Goal: Task Accomplishment & Management: Use online tool/utility

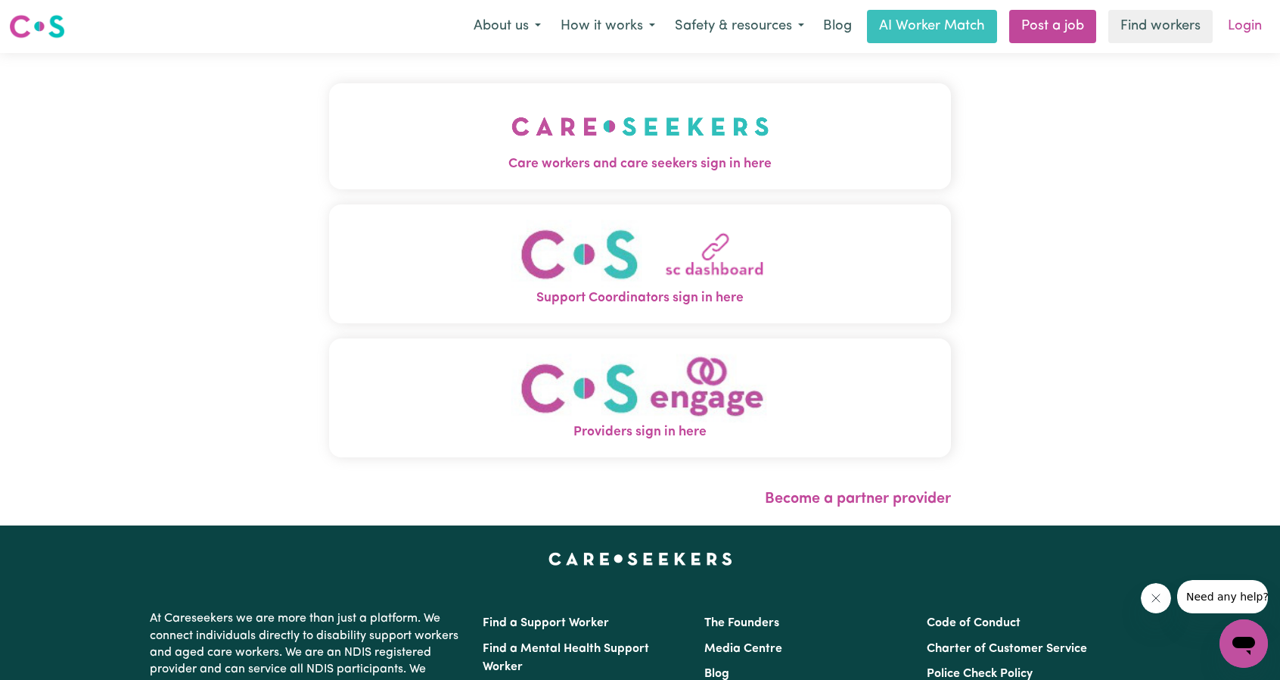
click at [1250, 23] on link "Login" at bounding box center [1245, 26] width 52 height 33
click at [705, 117] on img "Care workers and care seekers sign in here" at bounding box center [641, 126] width 258 height 56
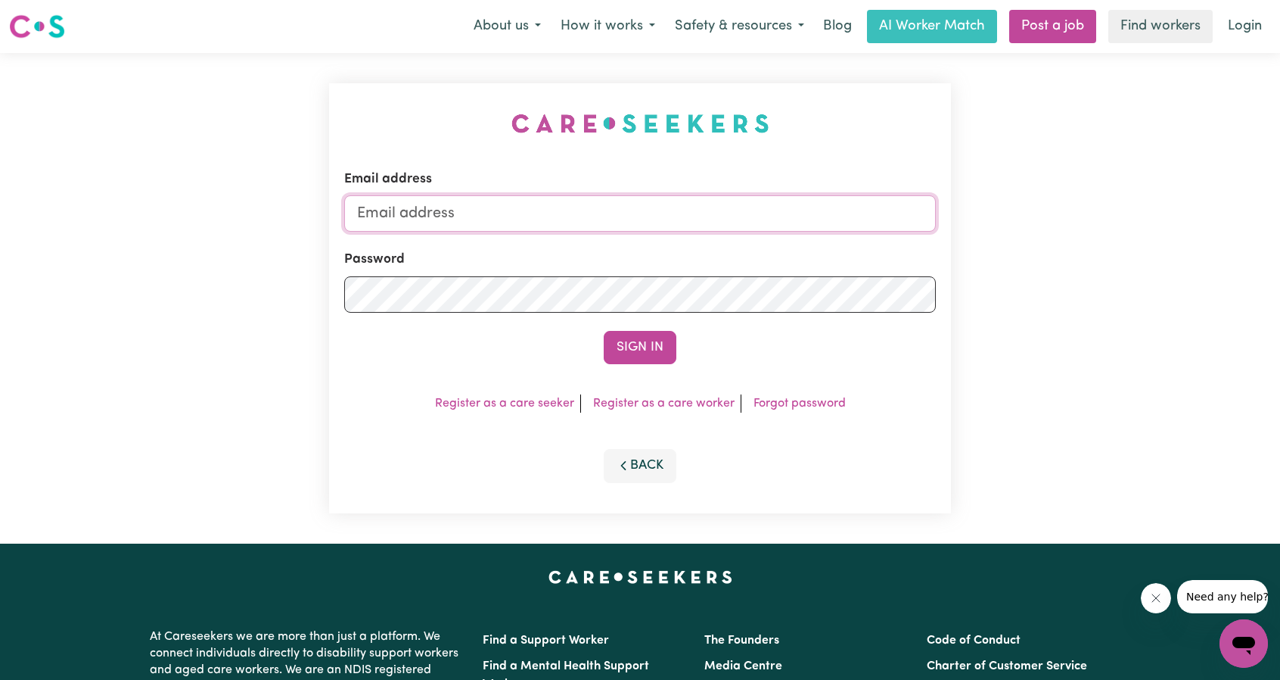
click at [486, 210] on input "Email address" at bounding box center [640, 213] width 592 height 36
click at [656, 349] on button "Sign In" at bounding box center [640, 347] width 73 height 33
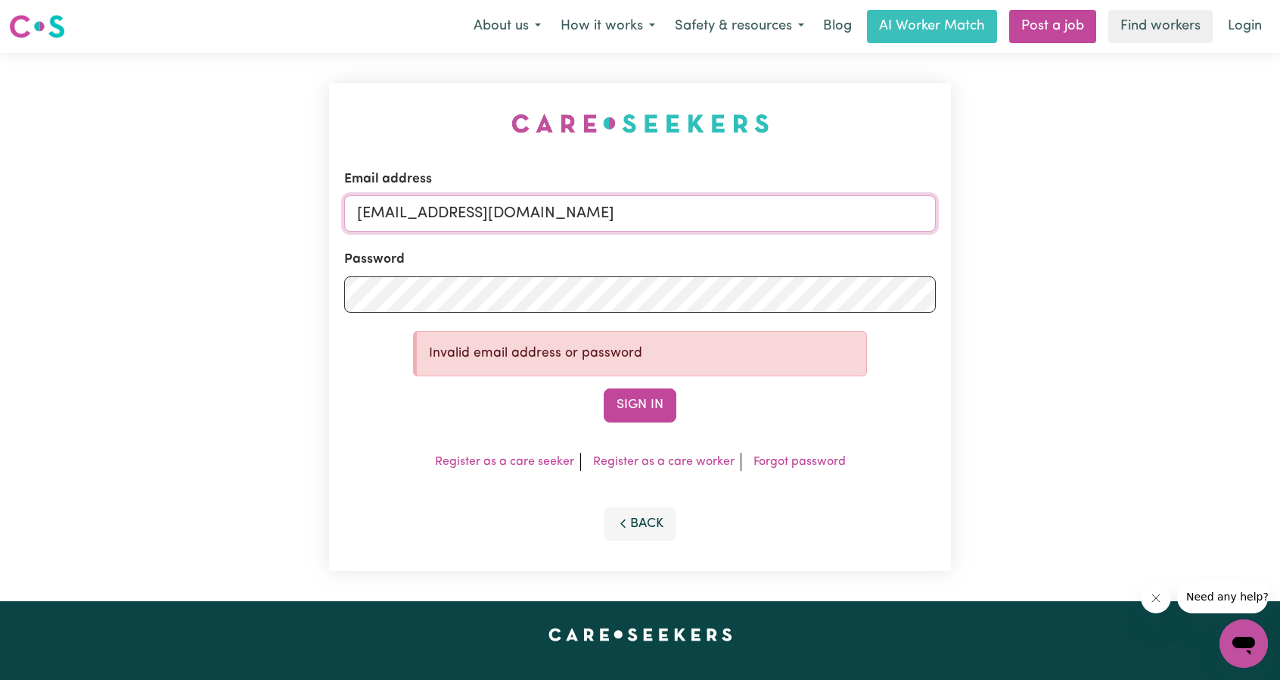
click at [519, 220] on input "[EMAIL_ADDRESS][DOMAIN_NAME]" at bounding box center [640, 213] width 592 height 36
type input "[EMAIL_ADDRESS][DOMAIN_NAME]"
click at [604, 388] on button "Sign In" at bounding box center [640, 404] width 73 height 33
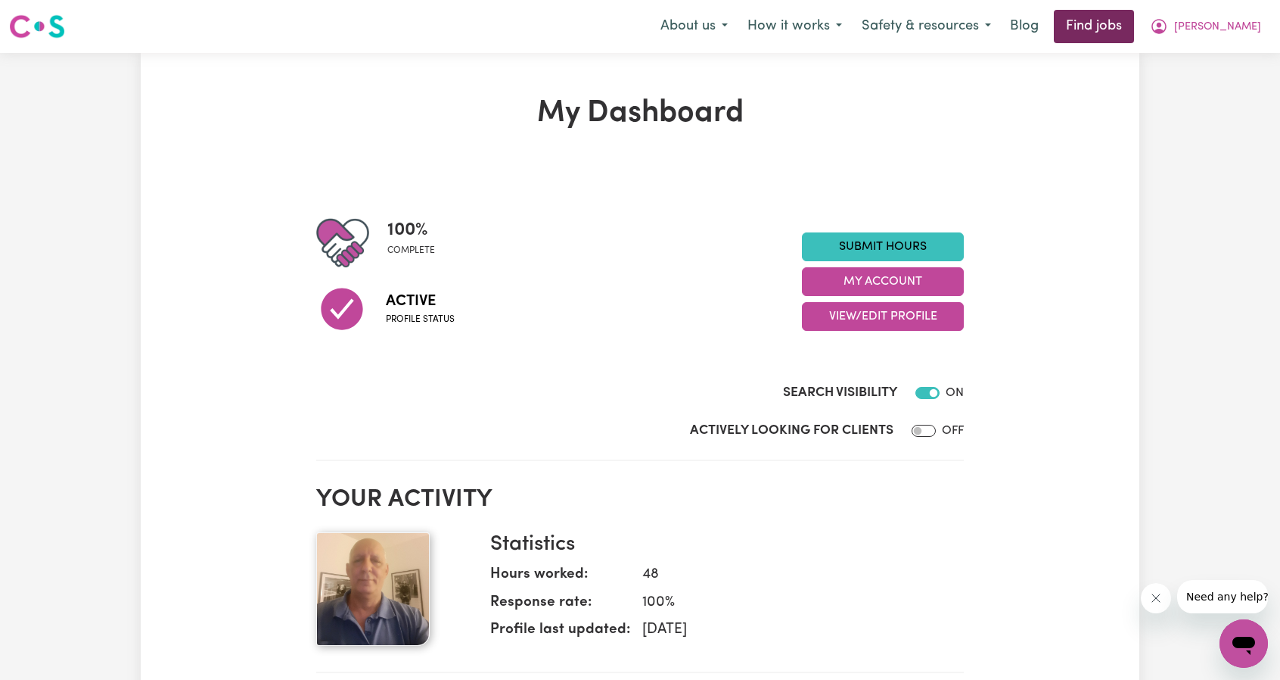
click at [1129, 28] on link "Find jobs" at bounding box center [1094, 26] width 80 height 33
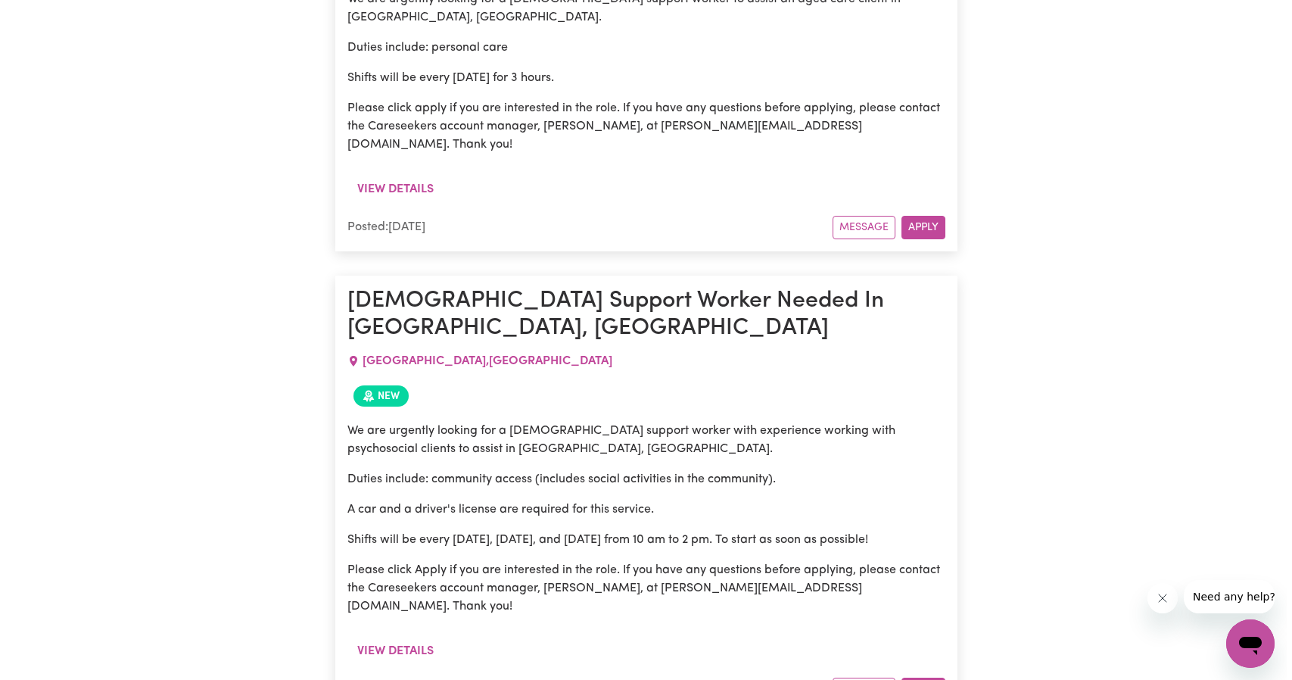
scroll to position [7243, 0]
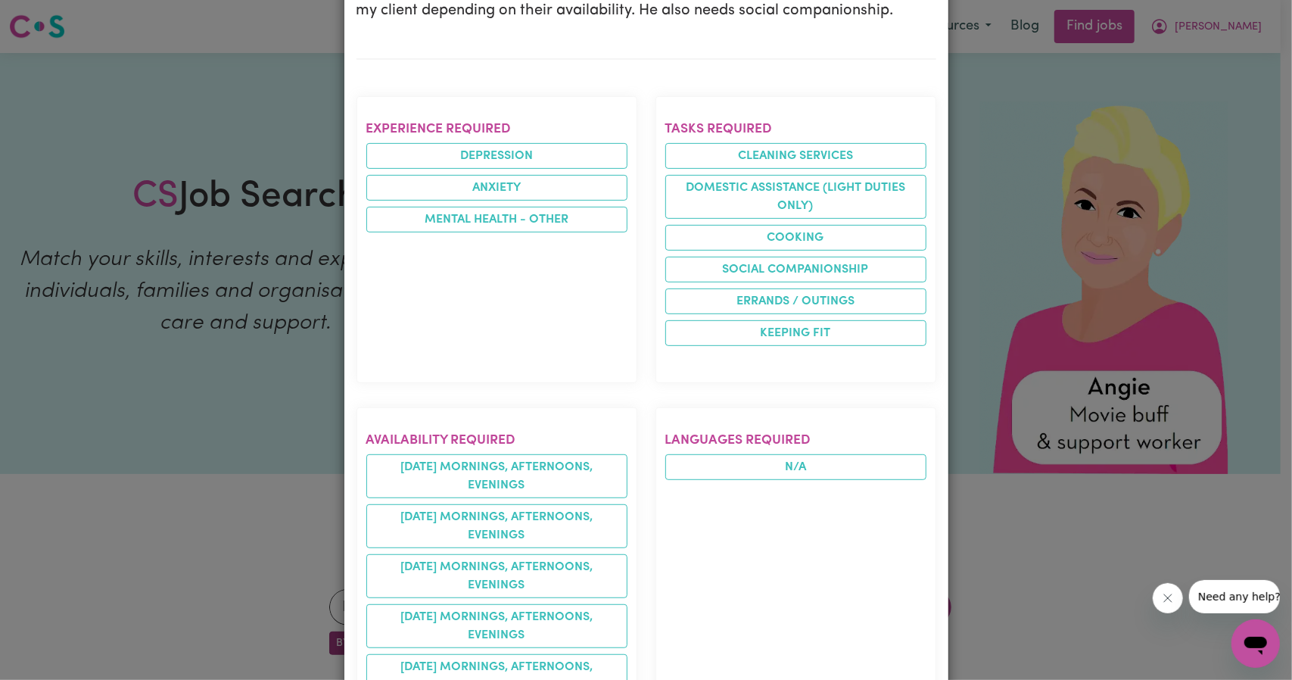
scroll to position [0, 0]
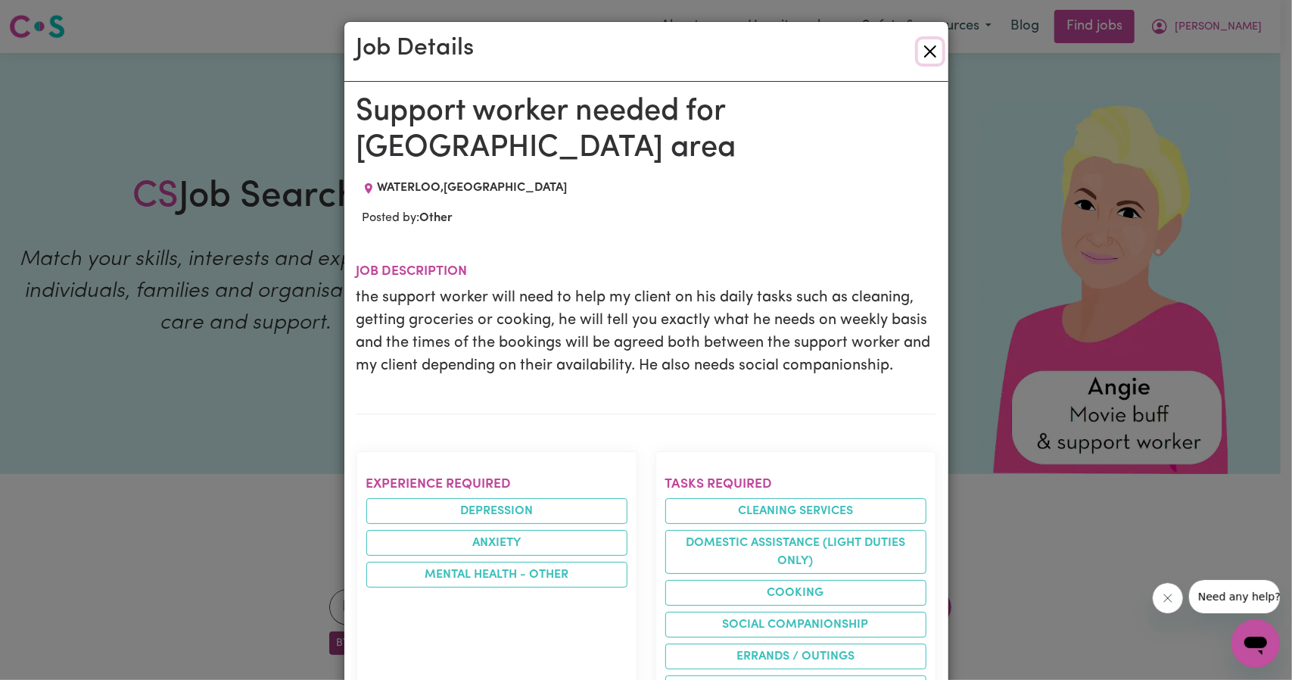
click at [923, 45] on button "Close" at bounding box center [930, 51] width 24 height 24
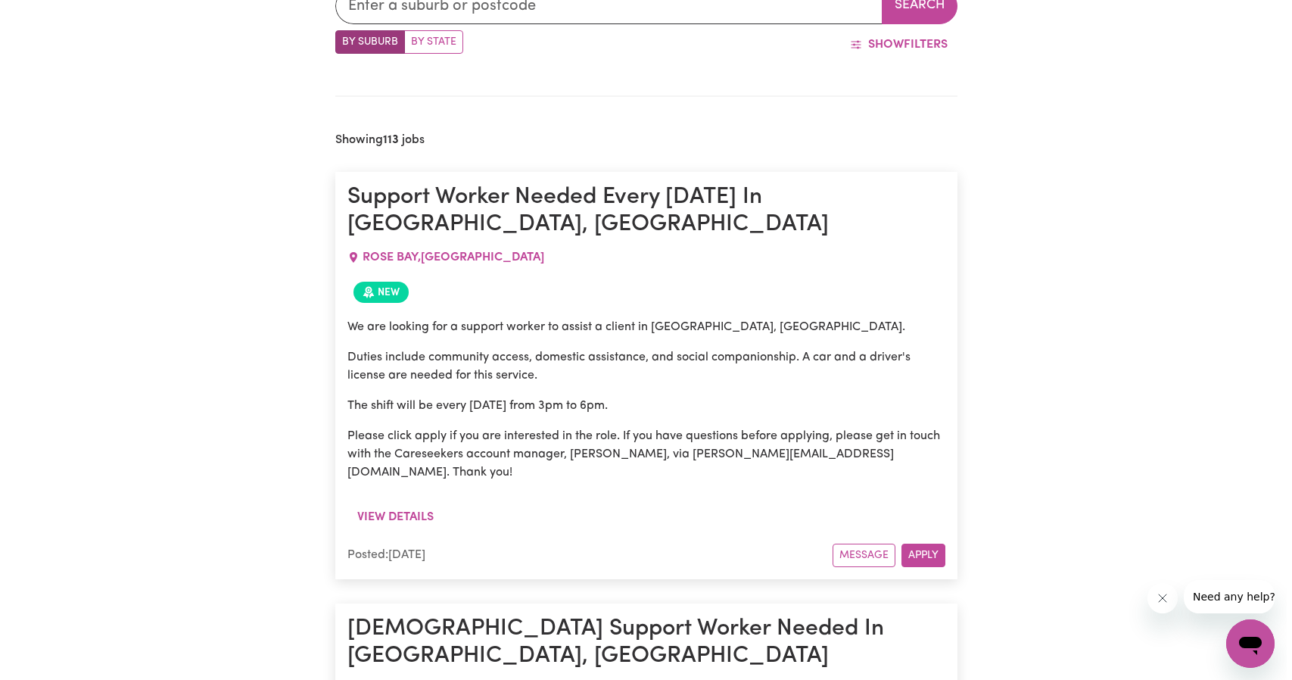
scroll to position [681, 0]
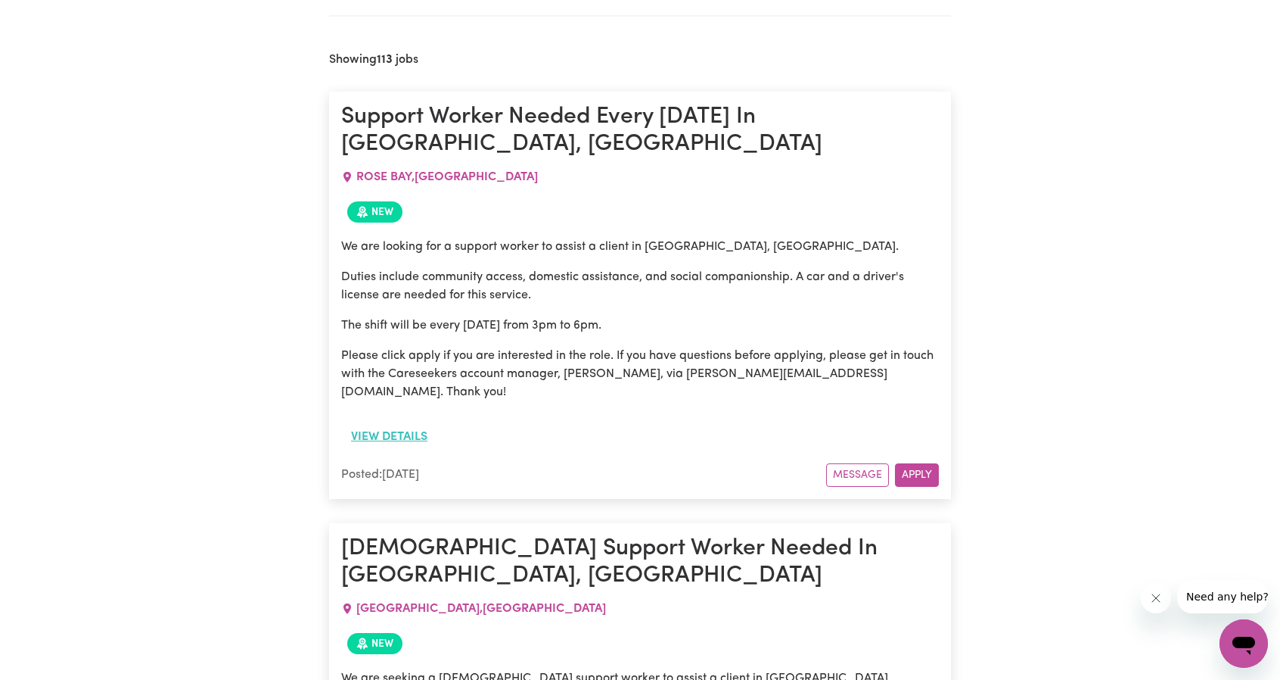
click at [390, 422] on button "View details" at bounding box center [389, 436] width 96 height 29
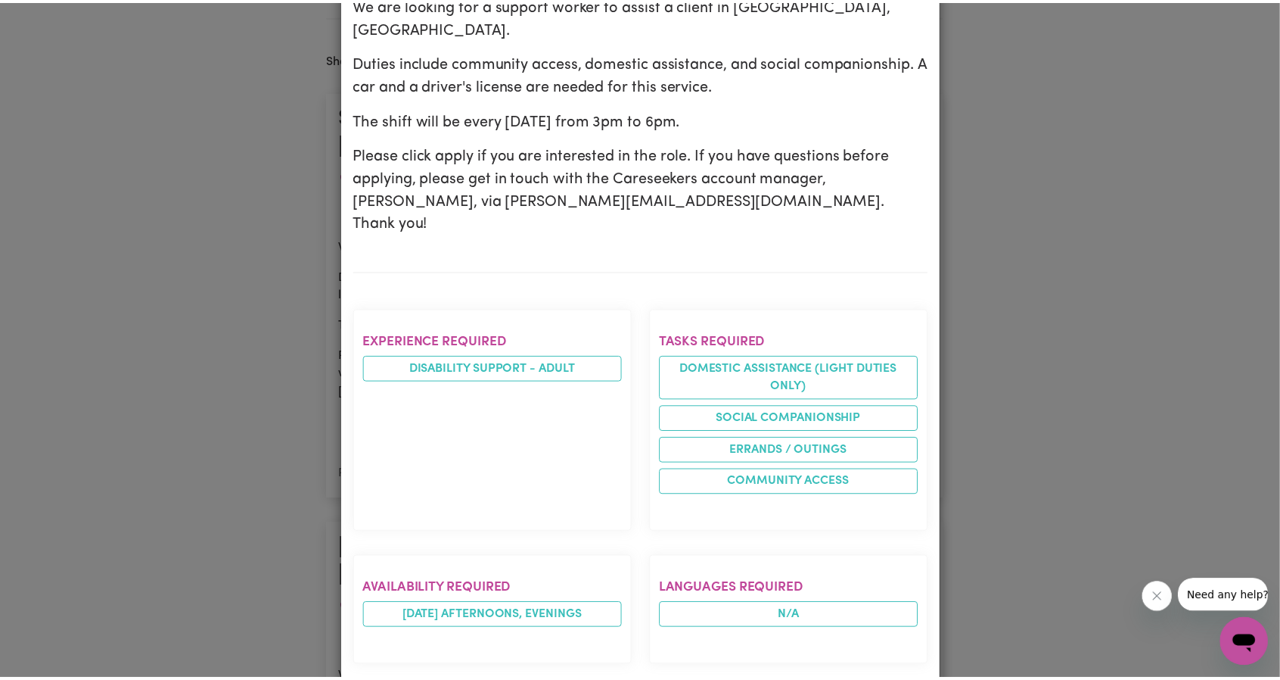
scroll to position [0, 0]
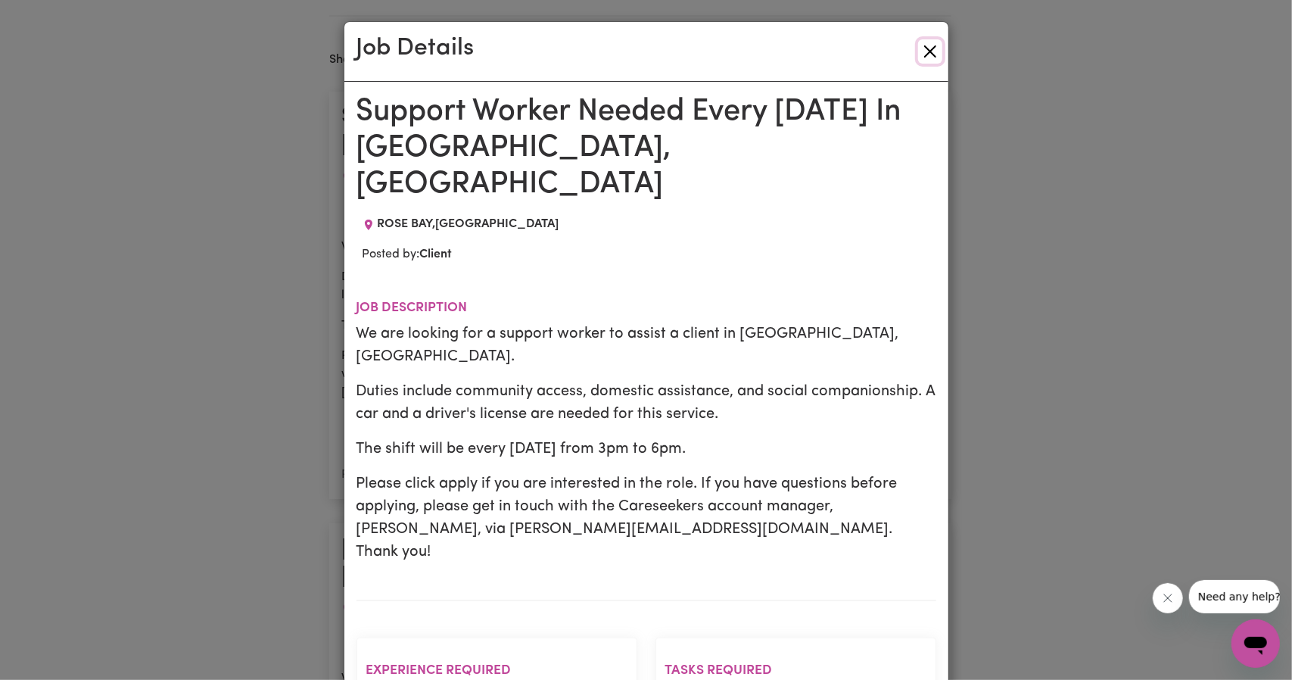
click at [928, 48] on button "Close" at bounding box center [930, 51] width 24 height 24
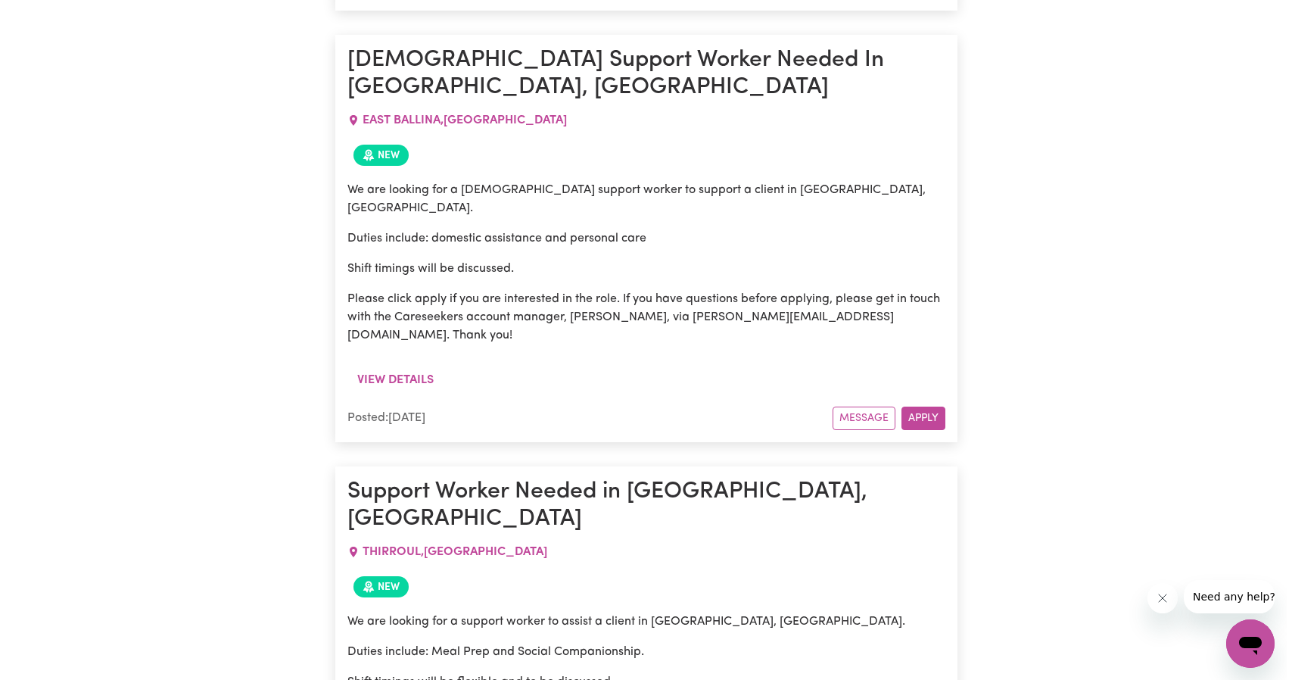
scroll to position [2043, 0]
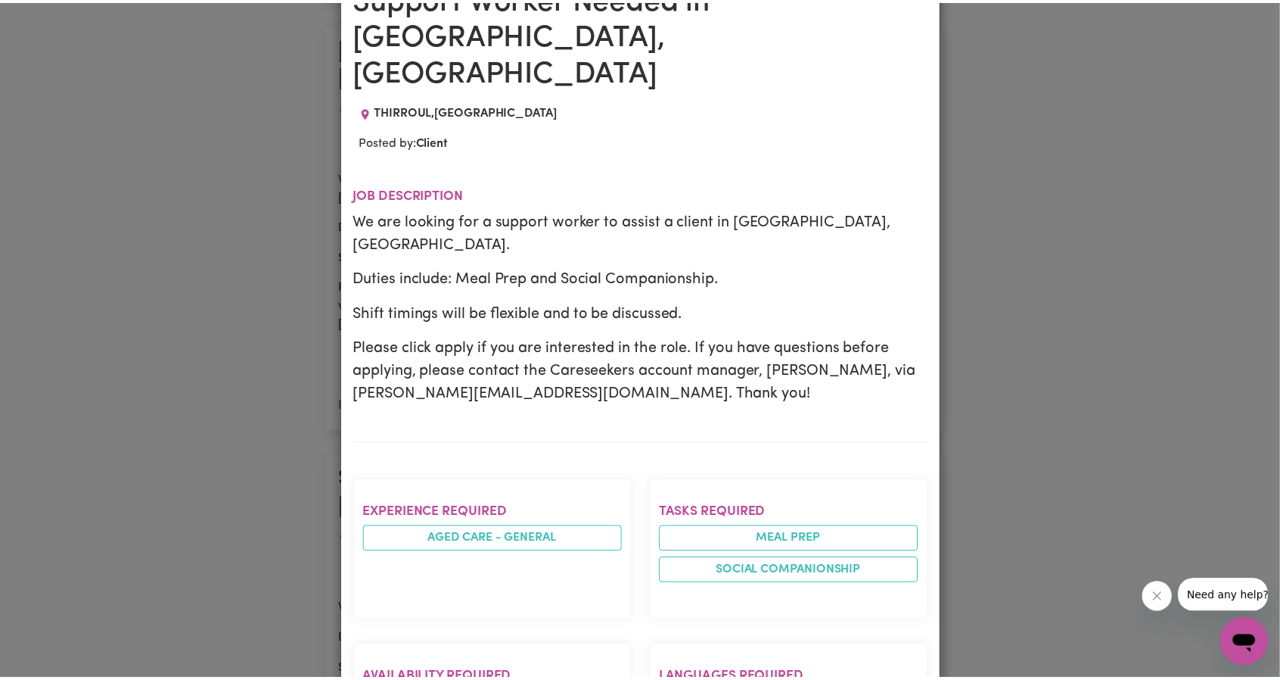
scroll to position [0, 0]
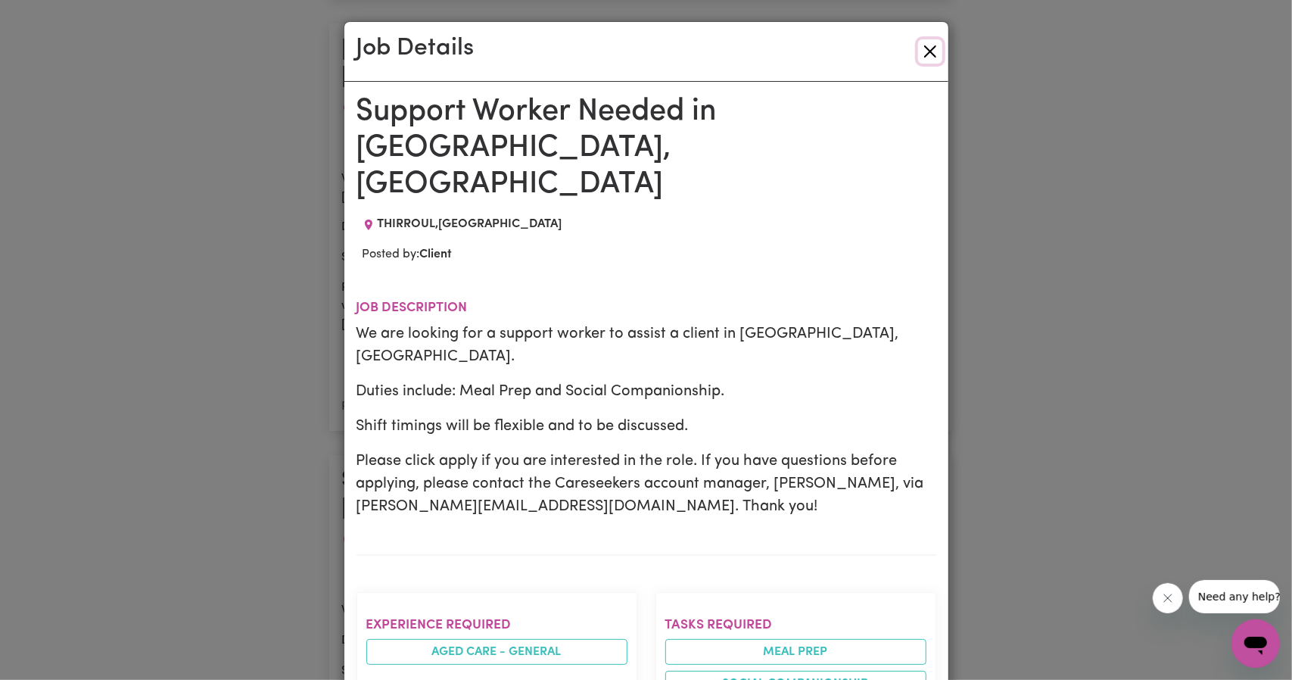
click at [922, 46] on button "Close" at bounding box center [930, 51] width 24 height 24
